Goal: Information Seeking & Learning: Understand process/instructions

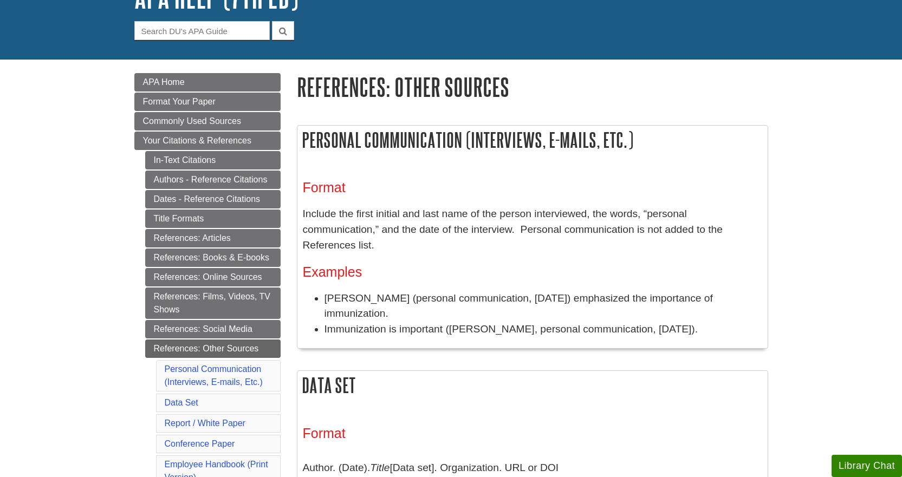
scroll to position [108, 0]
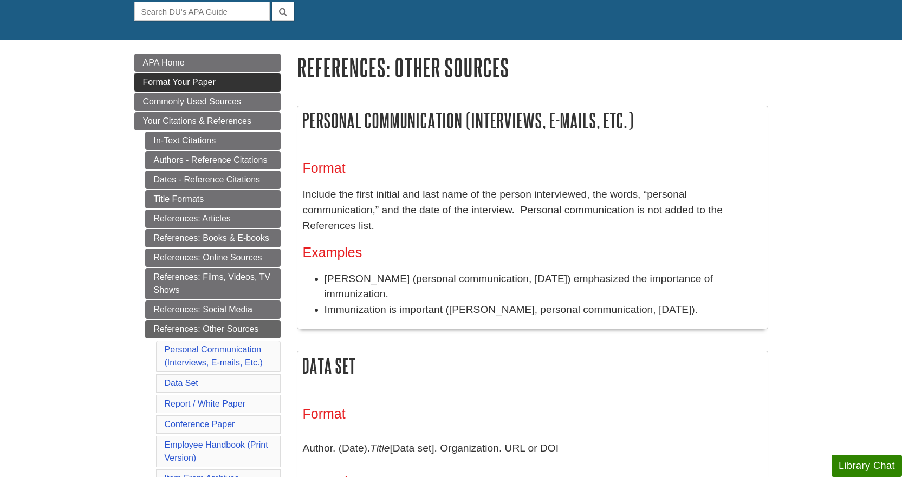
click at [220, 74] on link "Format Your Paper" at bounding box center [207, 82] width 146 height 18
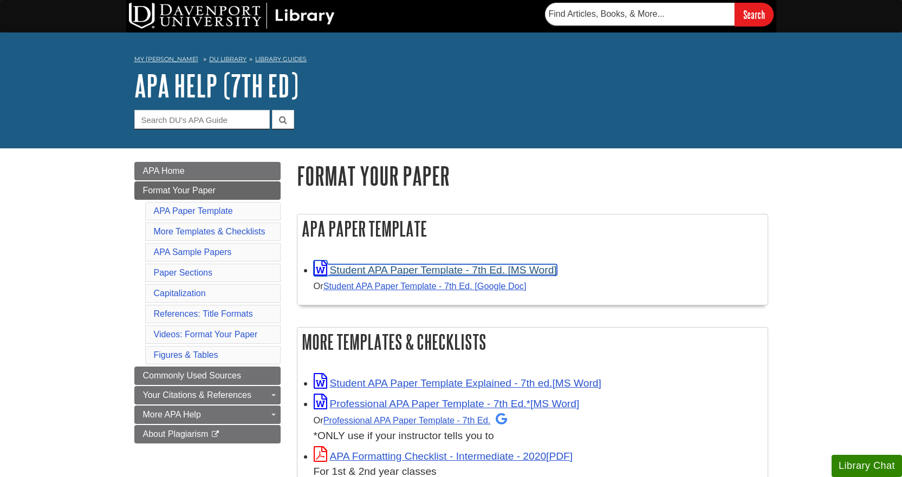
click at [370, 272] on link "Student APA Paper Template - 7th Ed. [MS Word]" at bounding box center [435, 269] width 243 height 11
click at [366, 62] on nav "My Davenport DU Library Library Guides APA APA Help (7th Ed) Format Your Paper" at bounding box center [451, 60] width 634 height 17
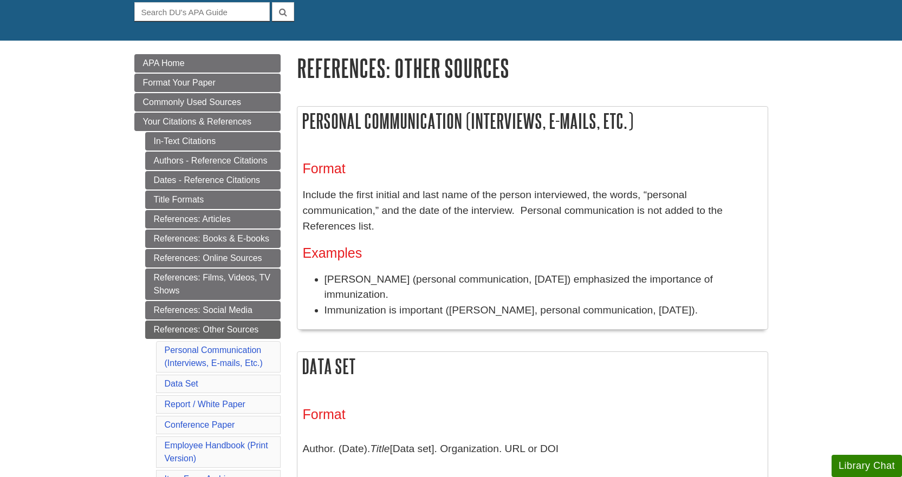
scroll to position [108, 0]
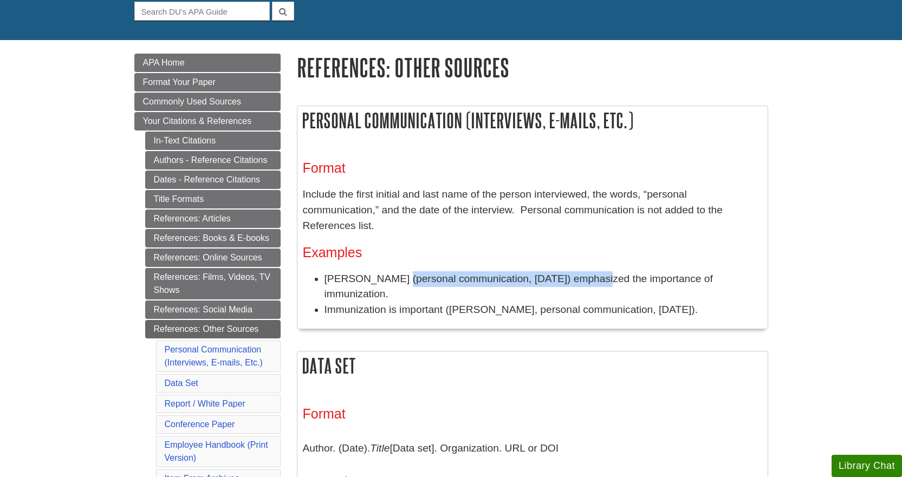
drag, startPoint x: 394, startPoint y: 265, endPoint x: 592, endPoint y: 259, distance: 198.8
click at [592, 271] on li "[PERSON_NAME] (personal communication, [DATE]) emphasized the importance of imm…" at bounding box center [543, 286] width 438 height 31
click at [489, 271] on li "[PERSON_NAME] (personal communication, [DATE]) emphasized the importance of imm…" at bounding box center [543, 286] width 438 height 31
click at [331, 271] on li "[PERSON_NAME] (personal communication, [DATE]) emphasized the importance of imm…" at bounding box center [543, 286] width 438 height 31
drag, startPoint x: 326, startPoint y: 260, endPoint x: 389, endPoint y: 276, distance: 65.1
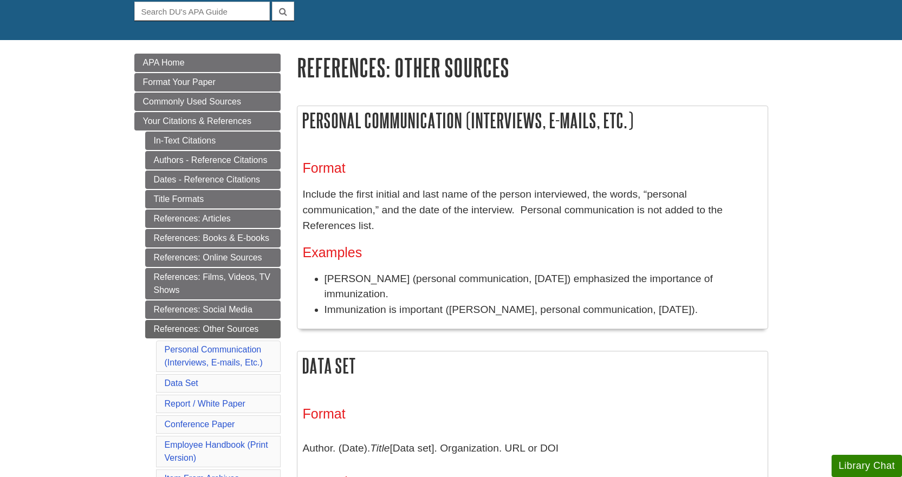
click at [389, 276] on li "[PERSON_NAME] (personal communication, [DATE]) emphasized the importance of imm…" at bounding box center [543, 286] width 438 height 31
copy li "[PERSON_NAME] (personal communication, [DATE]) emphasized the importance of imm…"
